Goal: Find contact information: Find contact information

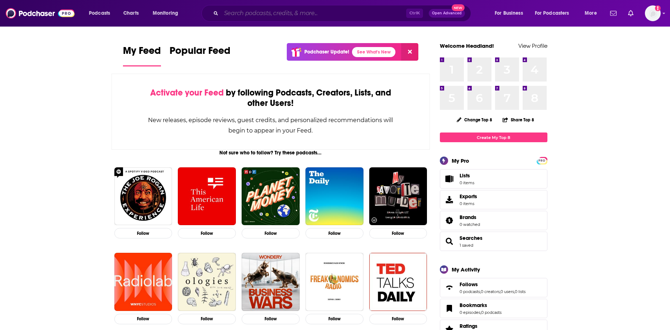
click at [245, 15] on input "Search podcasts, credits, & more..." at bounding box center [313, 13] width 185 height 11
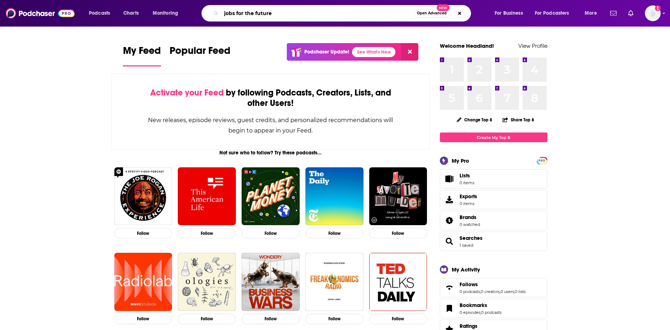
type input "jobs for the future"
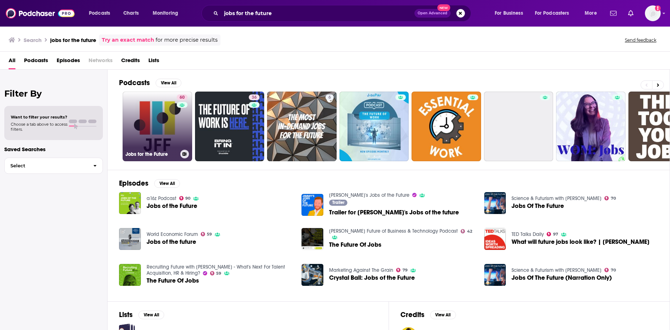
click at [168, 141] on link "60 Jobs for the Future" at bounding box center [158, 126] width 70 height 70
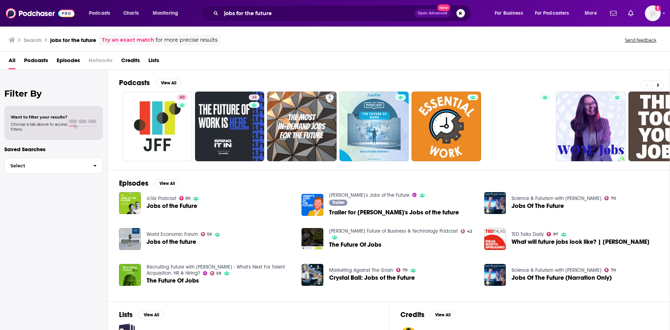
click at [363, 194] on link "[PERSON_NAME]'s Jobs of the Future" at bounding box center [369, 195] width 80 height 6
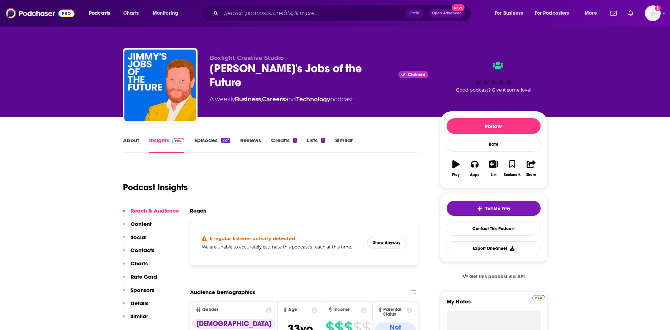
click at [128, 139] on link "About" at bounding box center [131, 145] width 16 height 17
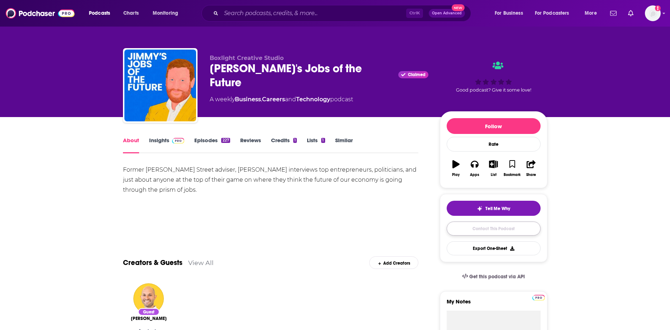
click at [495, 226] on link "Contact This Podcast" at bounding box center [494, 228] width 94 height 14
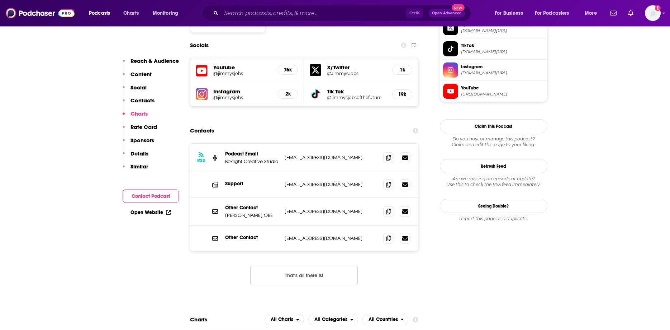
scroll to position [561, 0]
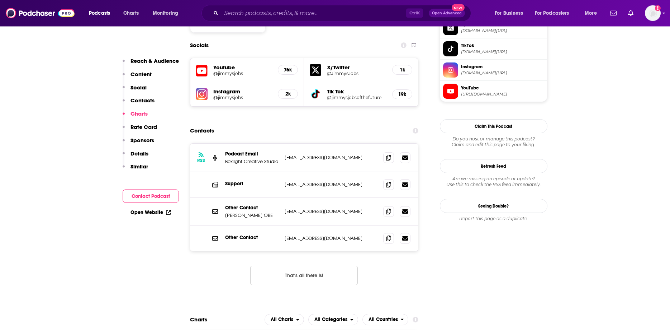
scroll to position [634, 0]
